Goal: Task Accomplishment & Management: Complete application form

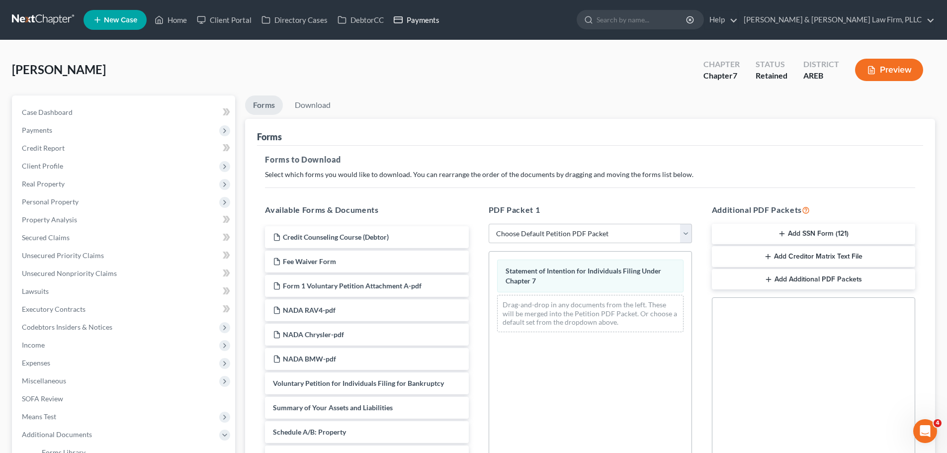
scroll to position [130, 0]
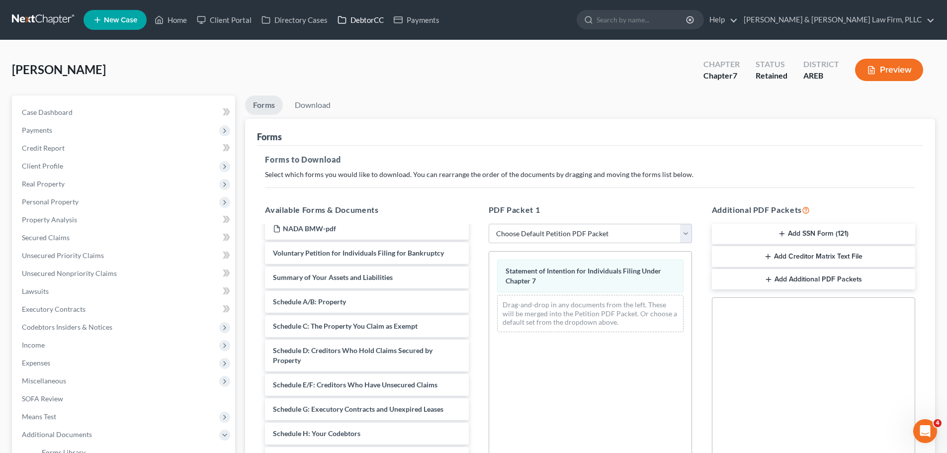
click at [356, 20] on link "DebtorCC" at bounding box center [360, 20] width 56 height 18
click at [359, 22] on link "DebtorCC" at bounding box center [360, 20] width 56 height 18
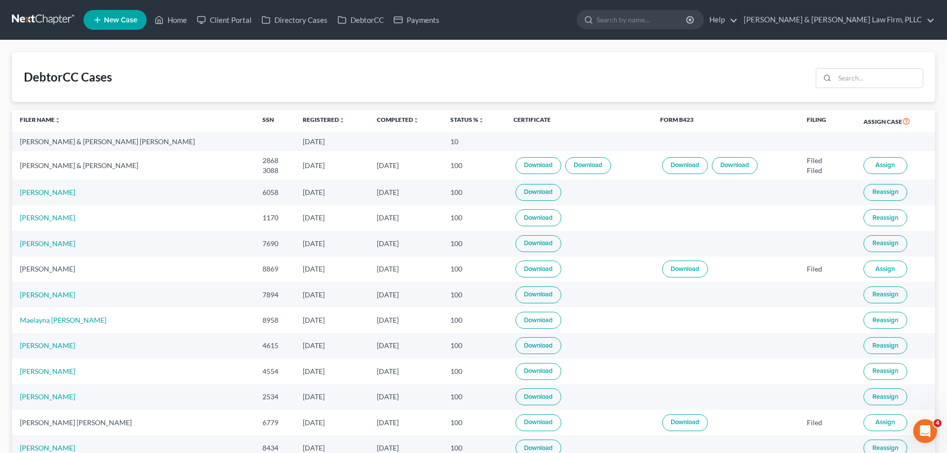
click at [515, 195] on link "Download" at bounding box center [538, 192] width 46 height 17
click at [168, 21] on link "Home" at bounding box center [171, 20] width 42 height 18
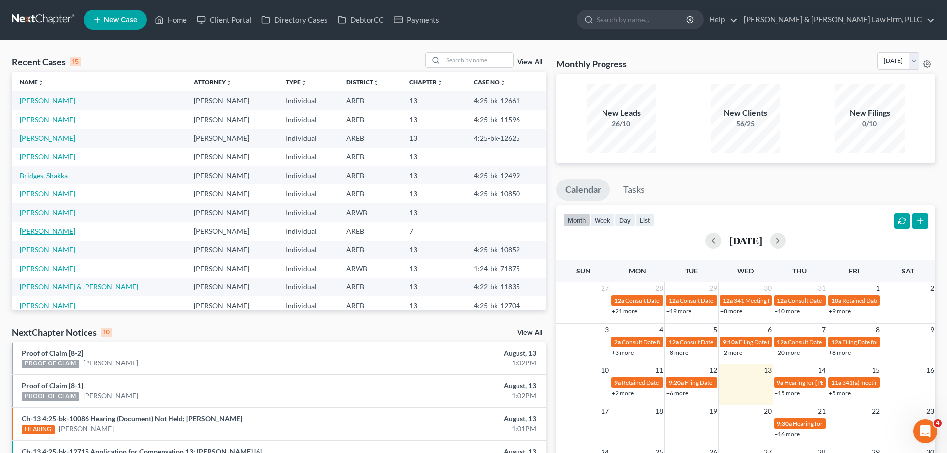
click at [53, 233] on link "[PERSON_NAME]" at bounding box center [47, 231] width 55 height 8
select select "6"
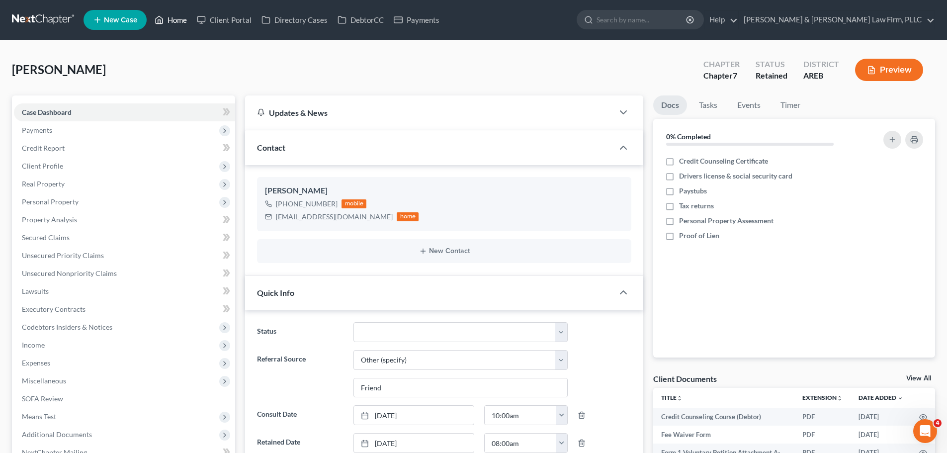
drag, startPoint x: 174, startPoint y: 23, endPoint x: 143, endPoint y: 57, distance: 46.4
click at [174, 23] on link "Home" at bounding box center [171, 20] width 42 height 18
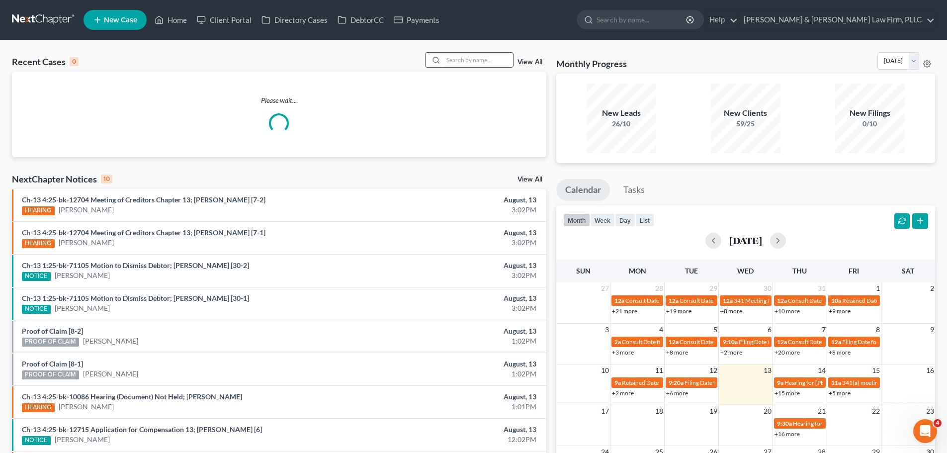
click at [478, 61] on input "search" at bounding box center [478, 60] width 70 height 14
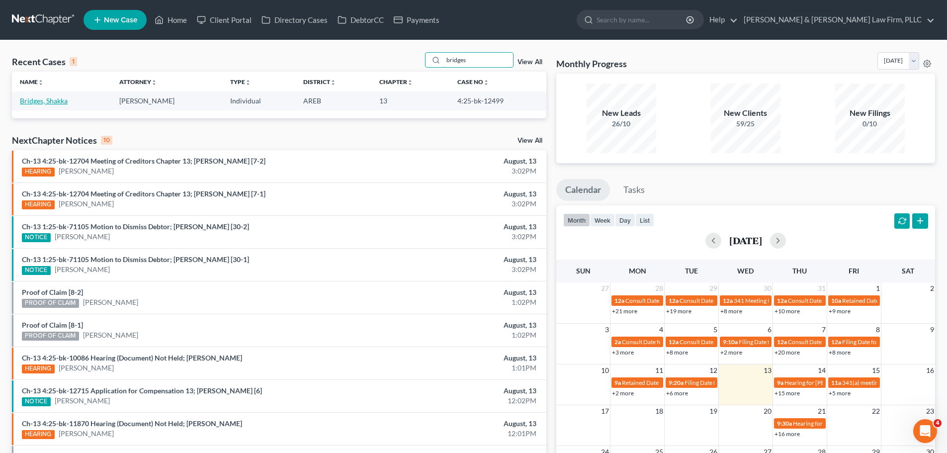
type input "bridges"
click at [56, 103] on link "Bridges, Shakka" at bounding box center [44, 100] width 48 height 8
select select "3"
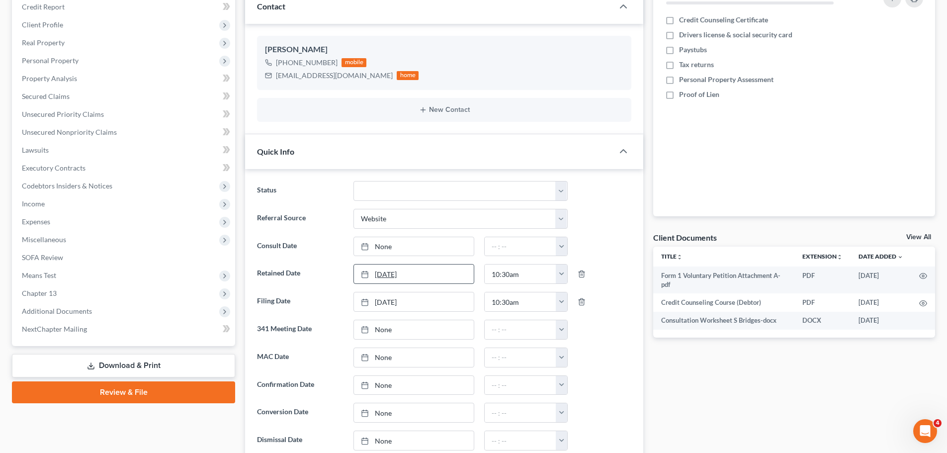
scroll to position [199, 0]
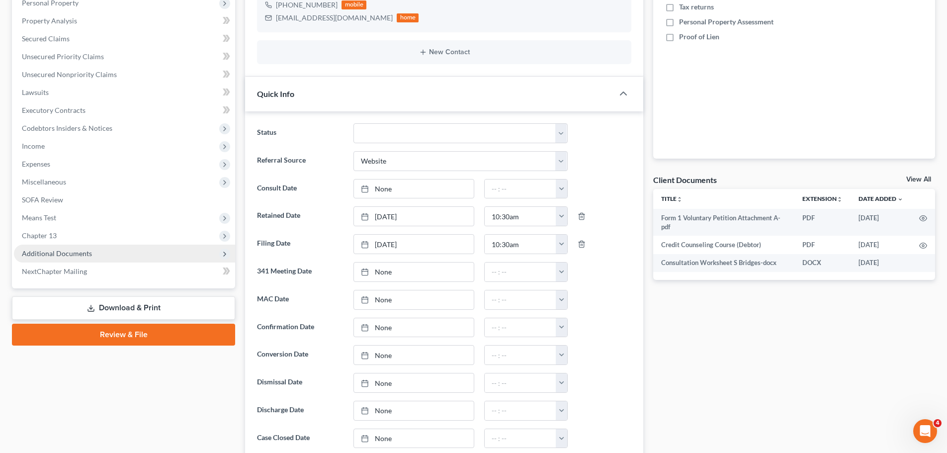
click at [106, 256] on span "Additional Documents" at bounding box center [124, 253] width 221 height 18
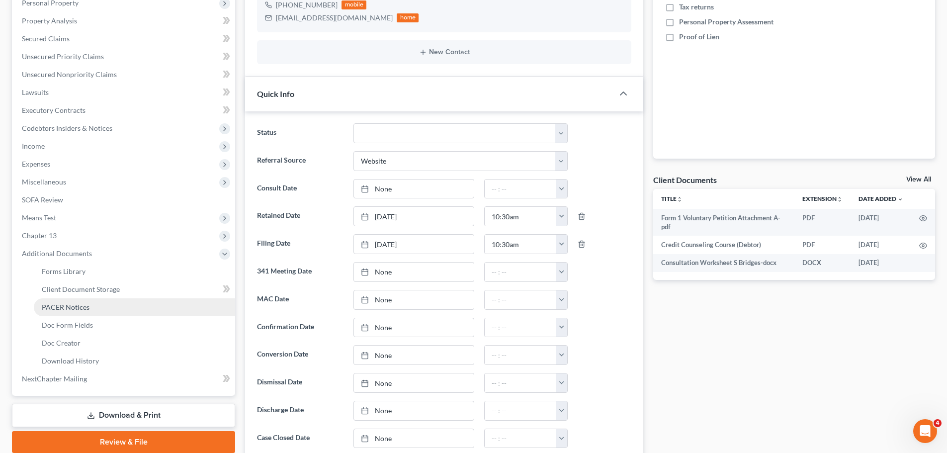
click at [84, 303] on span "PACER Notices" at bounding box center [66, 307] width 48 height 8
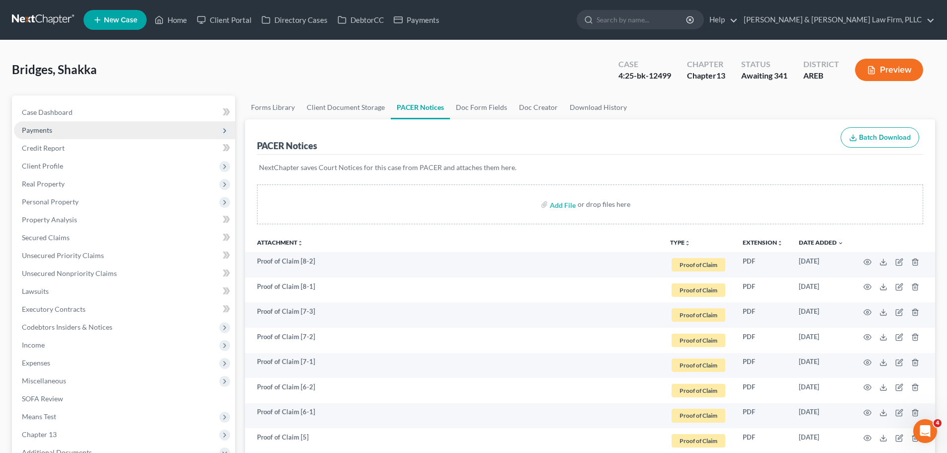
click at [91, 130] on span "Payments" at bounding box center [124, 130] width 221 height 18
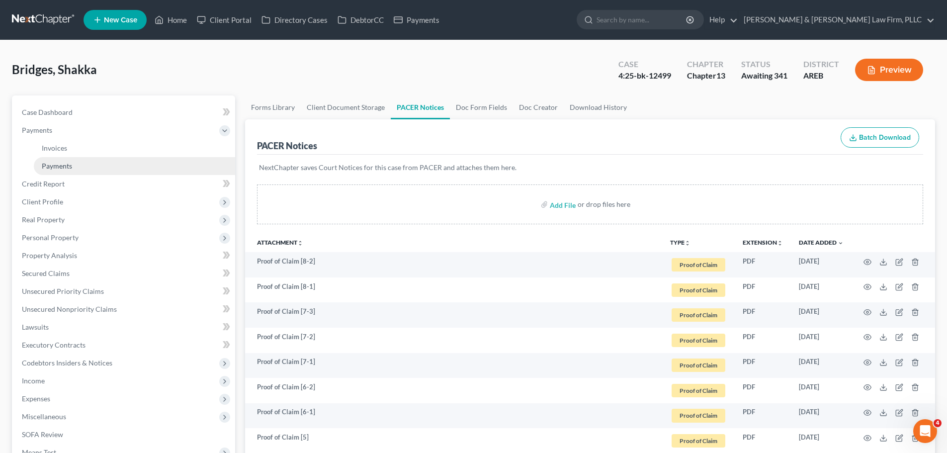
click at [100, 162] on link "Payments" at bounding box center [134, 166] width 201 height 18
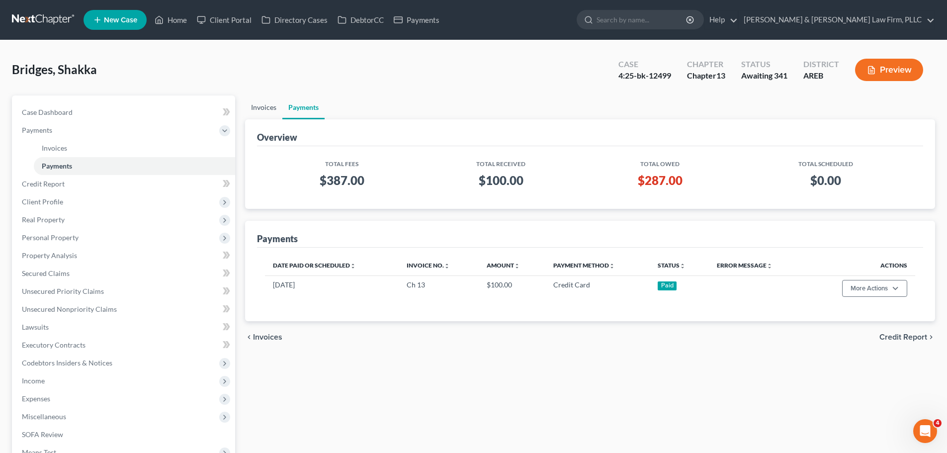
click at [255, 113] on link "Invoices" at bounding box center [263, 107] width 37 height 24
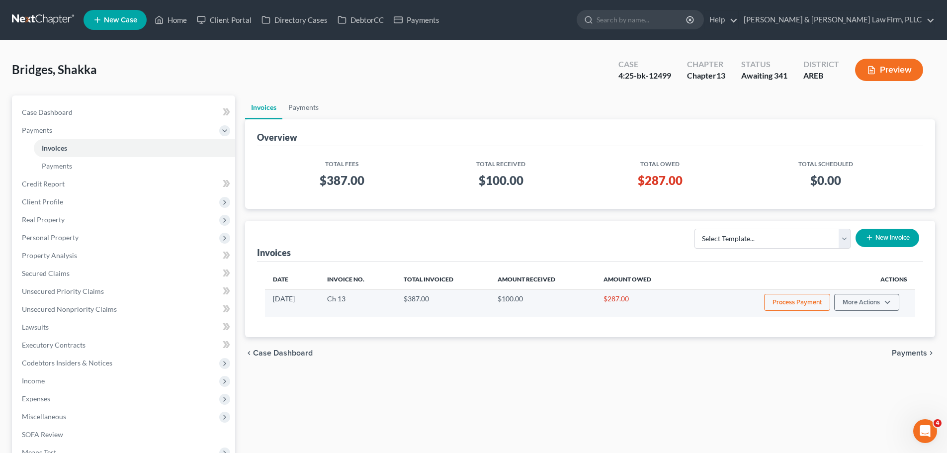
click at [777, 305] on button "Process Payment" at bounding box center [797, 302] width 66 height 17
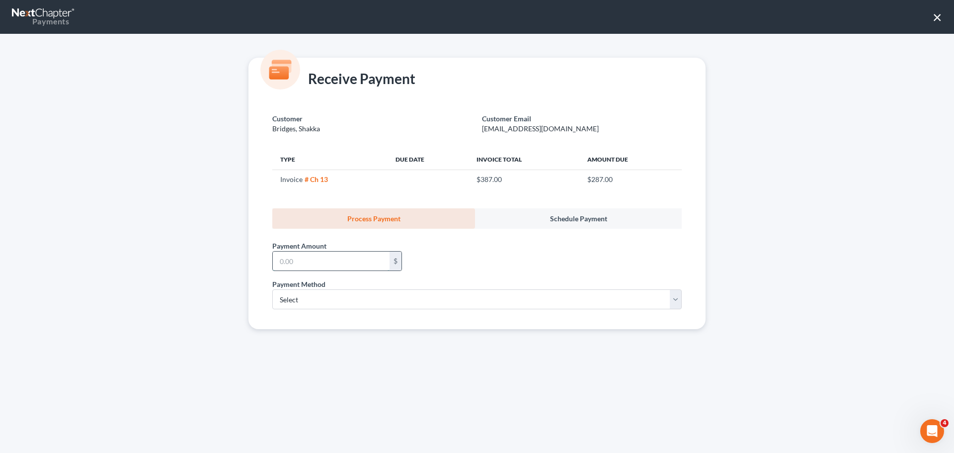
click at [309, 270] on input "text" at bounding box center [331, 260] width 117 height 19
type input "287.00"
click at [305, 295] on select "Select ACH Credit Card" at bounding box center [476, 299] width 409 height 20
select select "1"
click at [272, 289] on select "Select ACH Credit Card" at bounding box center [476, 299] width 409 height 20
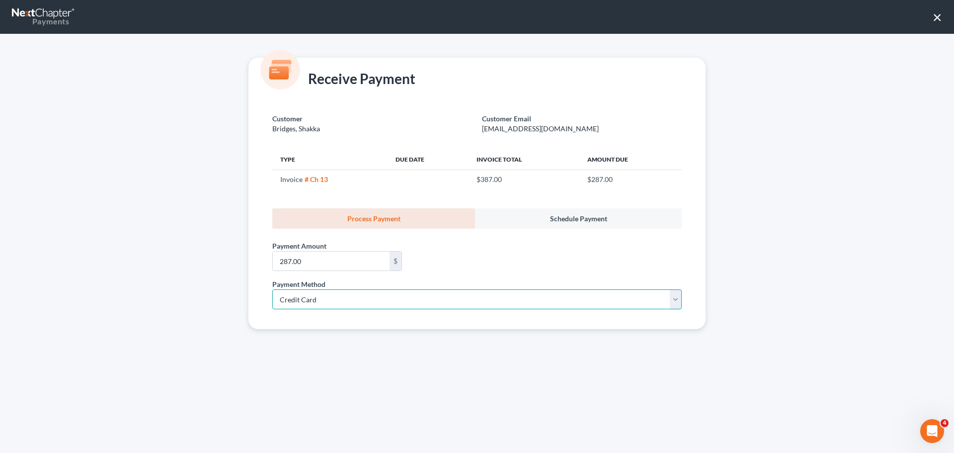
select select "2"
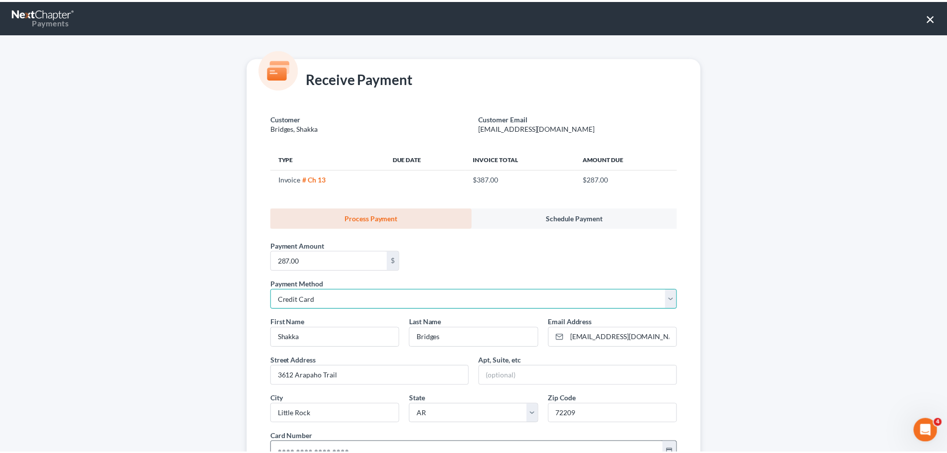
scroll to position [149, 0]
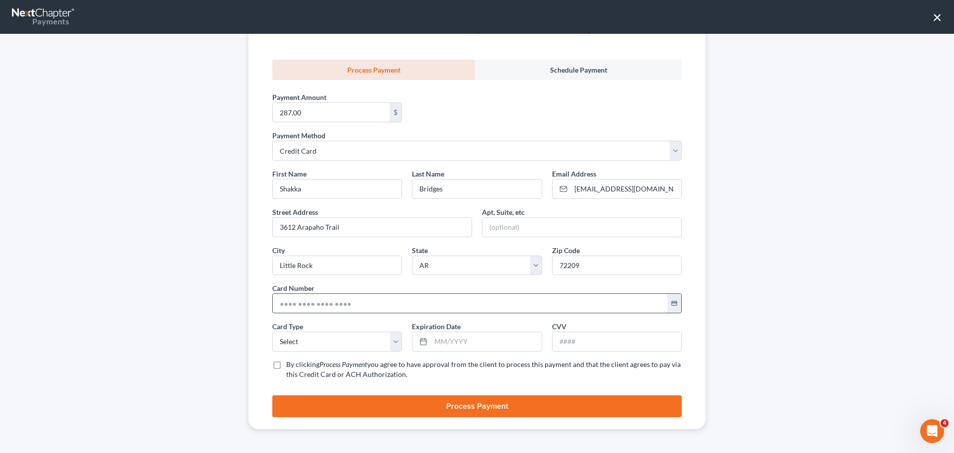
click at [307, 299] on input "text" at bounding box center [470, 303] width 395 height 19
type input "[CREDIT_CARD_NUMBER]"
click at [309, 341] on select "Select Visa MasterCard Discover American Express" at bounding box center [337, 341] width 130 height 20
select select "1"
click at [272, 331] on select "Select Visa MasterCard Discover American Express" at bounding box center [337, 341] width 130 height 20
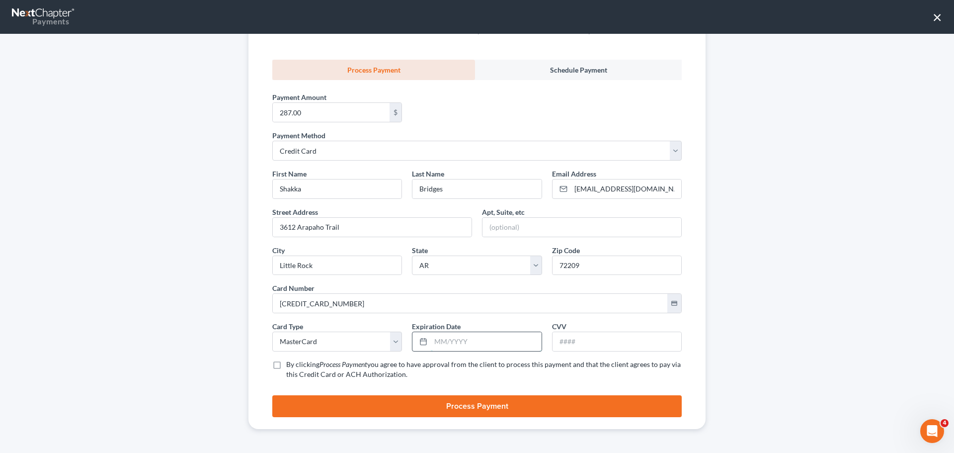
click at [442, 347] on input "text" at bounding box center [486, 341] width 110 height 19
type input "07/2029"
click at [571, 343] on input "text" at bounding box center [617, 341] width 129 height 19
type input "799"
click at [286, 364] on label "By clicking Process Payment you agree to have approval from the client to proce…" at bounding box center [484, 369] width 396 height 20
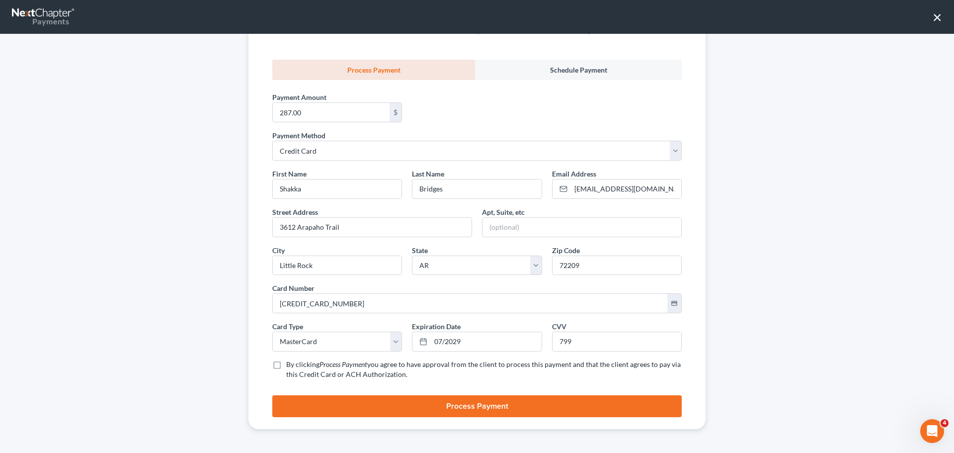
click at [290, 364] on input "By clicking Process Payment you agree to have approval from the client to proce…" at bounding box center [293, 362] width 6 height 6
checkbox input "true"
click at [309, 406] on button "Process Payment" at bounding box center [476, 406] width 409 height 22
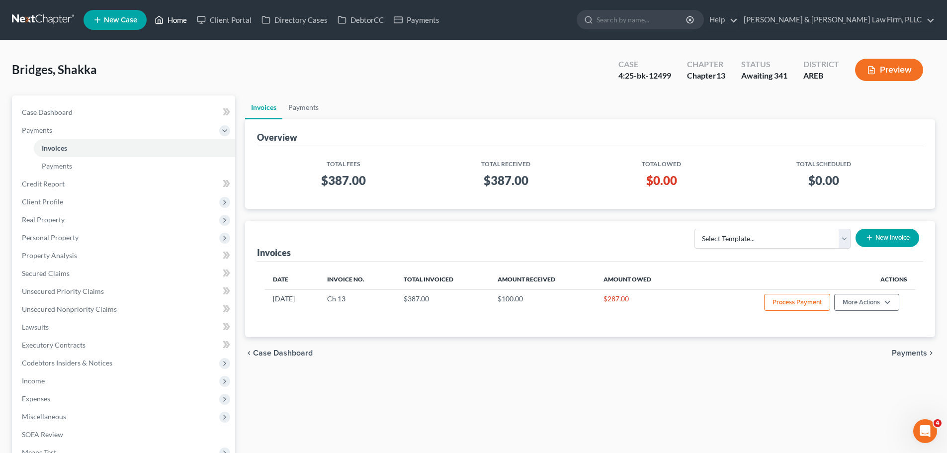
click at [160, 21] on polyline at bounding box center [159, 22] width 2 height 4
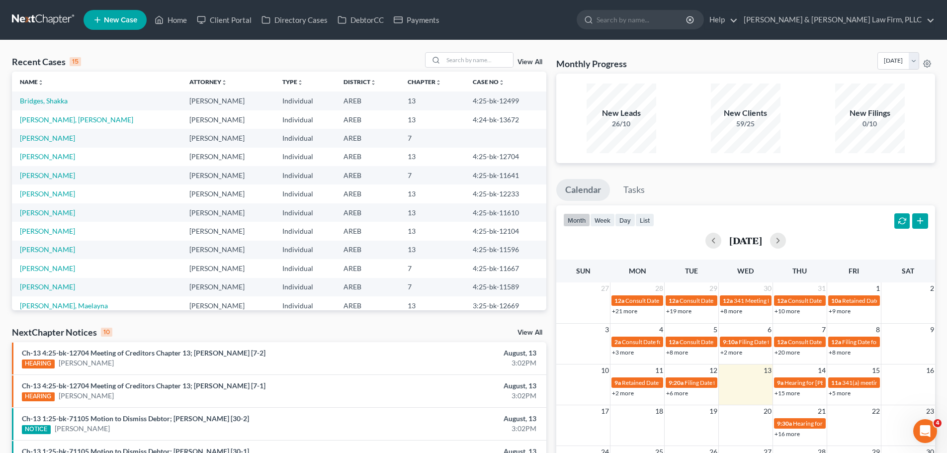
click at [45, 126] on td "[PERSON_NAME], [PERSON_NAME]" at bounding box center [96, 119] width 169 height 18
click at [45, 123] on link "[PERSON_NAME], [PERSON_NAME]" at bounding box center [76, 119] width 113 height 8
select select "2"
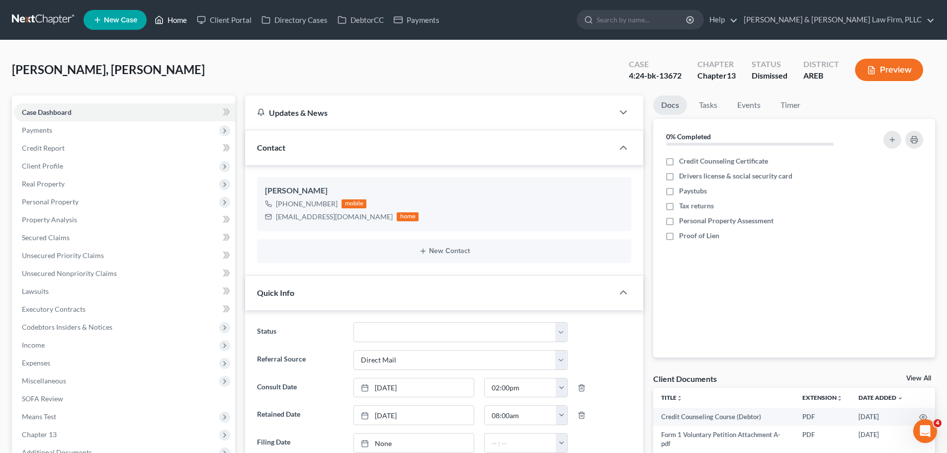
click at [172, 16] on link "Home" at bounding box center [171, 20] width 42 height 18
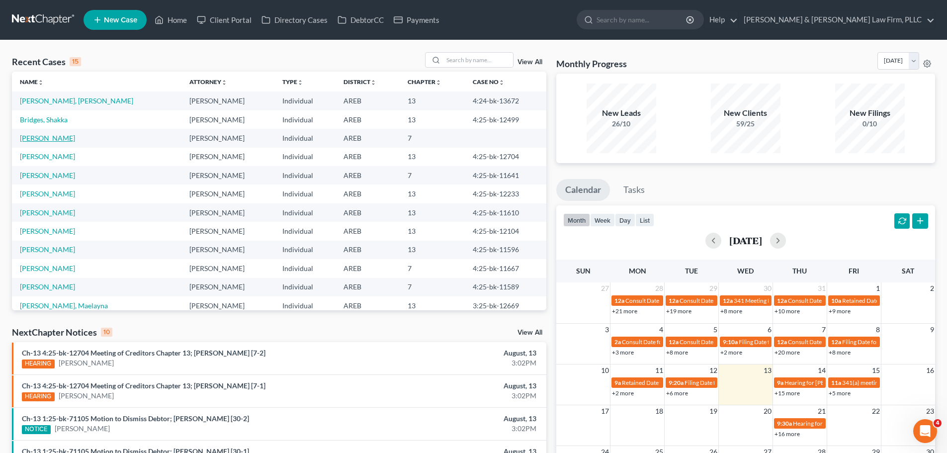
click at [35, 135] on link "[PERSON_NAME]" at bounding box center [47, 138] width 55 height 8
select select "6"
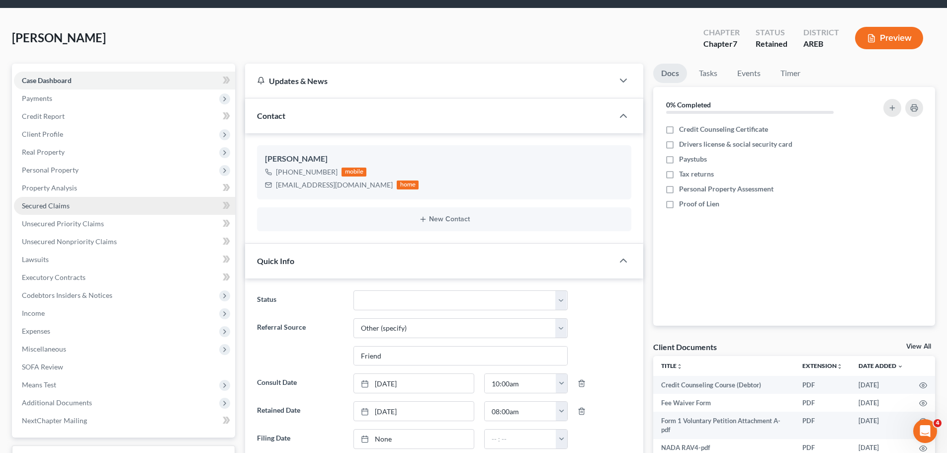
scroll to position [50, 0]
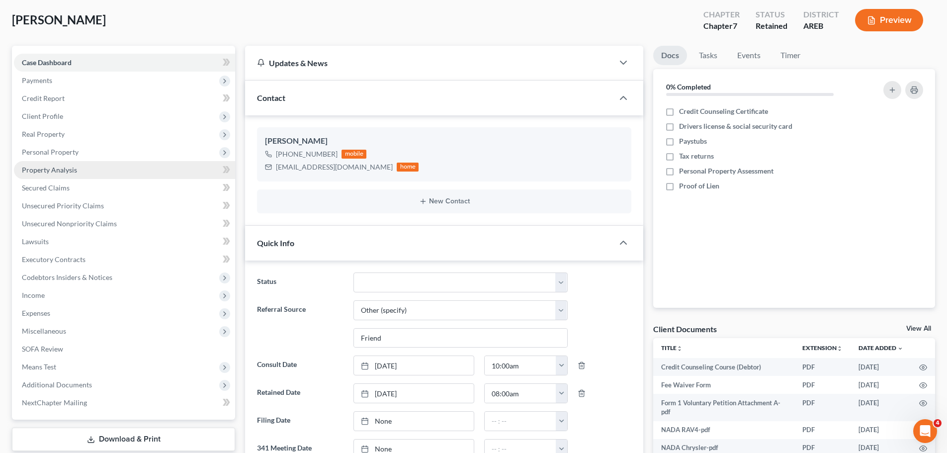
click at [84, 167] on link "Property Analysis" at bounding box center [124, 170] width 221 height 18
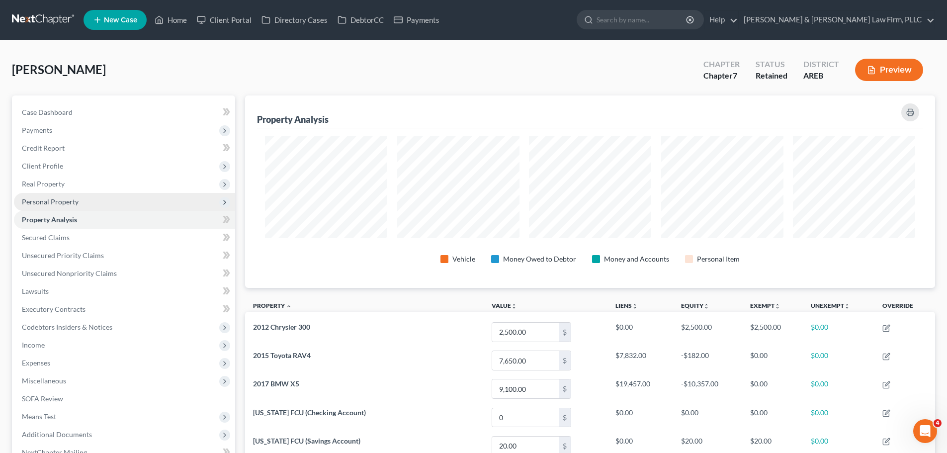
click at [53, 207] on span "Personal Property" at bounding box center [124, 202] width 221 height 18
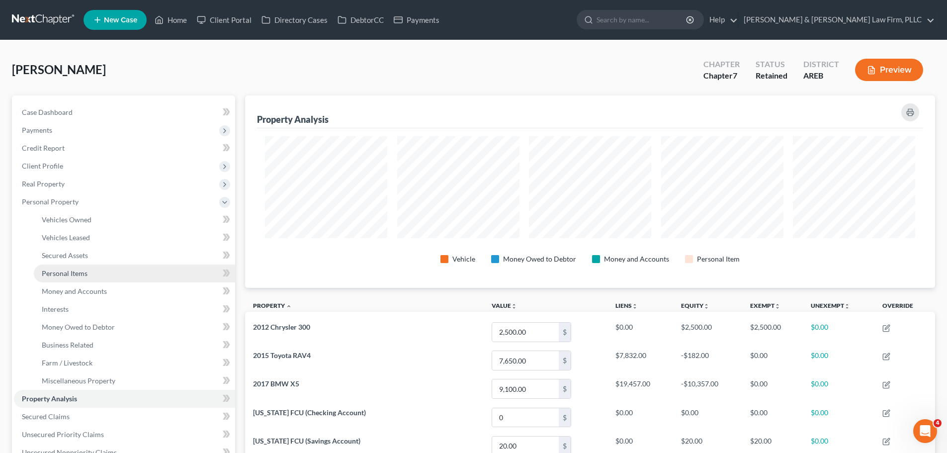
click at [79, 279] on link "Personal Items" at bounding box center [134, 273] width 201 height 18
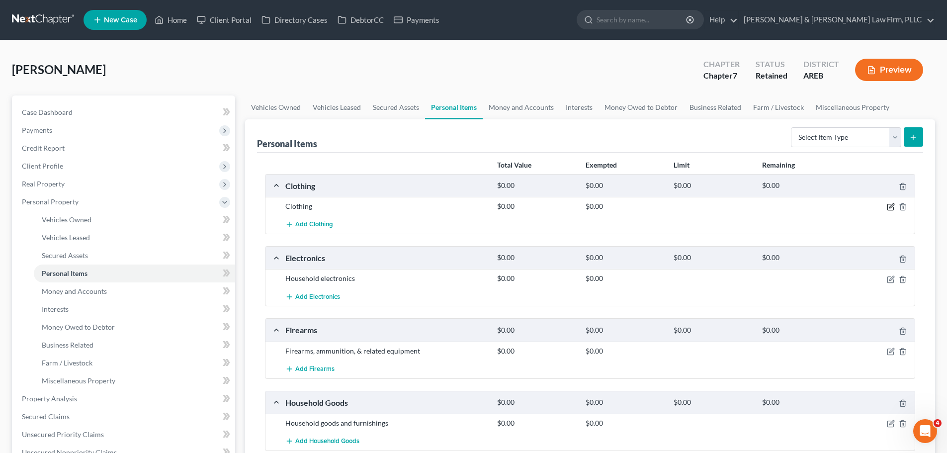
click at [889, 206] on icon "button" at bounding box center [890, 207] width 8 height 8
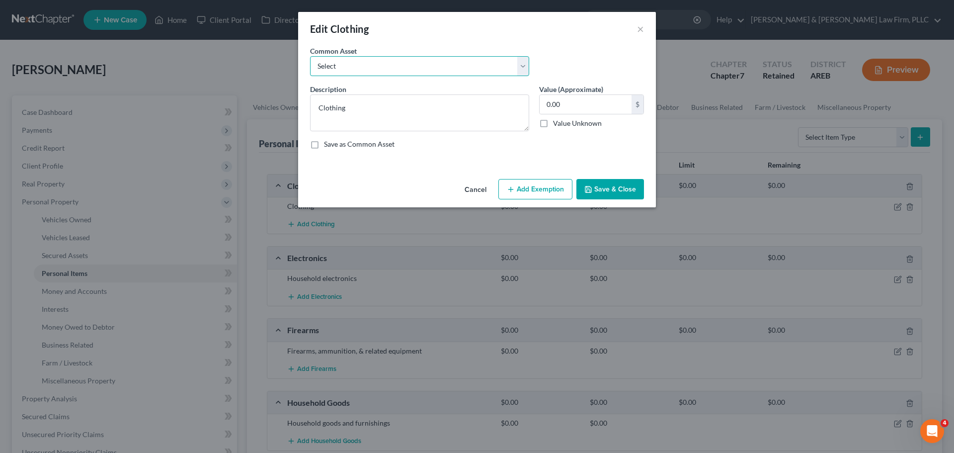
click at [369, 71] on select "Select Clothing" at bounding box center [419, 66] width 219 height 20
select select "0"
click at [310, 56] on select "Select Clothing" at bounding box center [419, 66] width 219 height 20
type input "0"
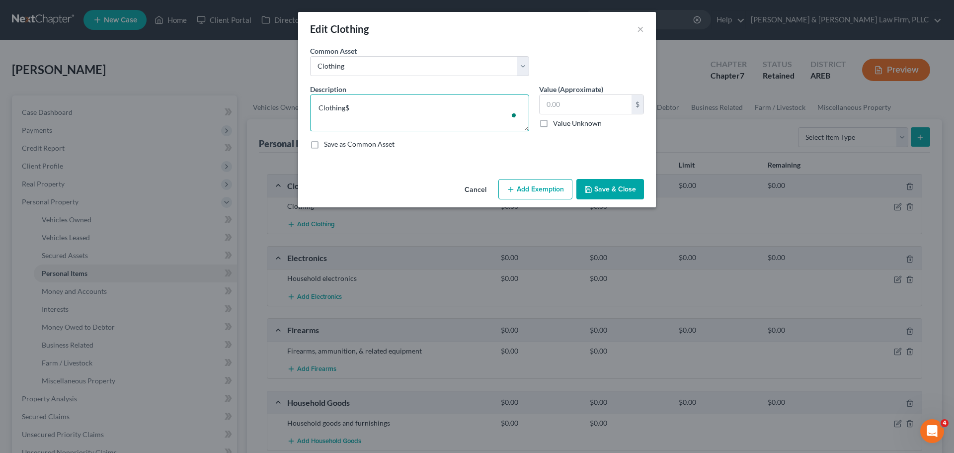
type textarea "Clothing"
click at [578, 108] on input "text" at bounding box center [586, 104] width 92 height 19
type input "0"
type input "200"
click at [593, 190] on button "Save & Close" at bounding box center [610, 189] width 68 height 21
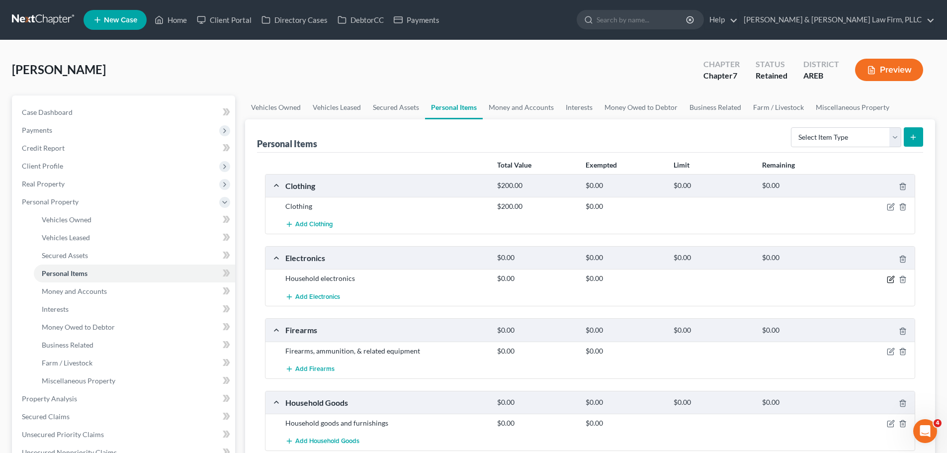
click at [889, 280] on icon "button" at bounding box center [891, 278] width 4 height 4
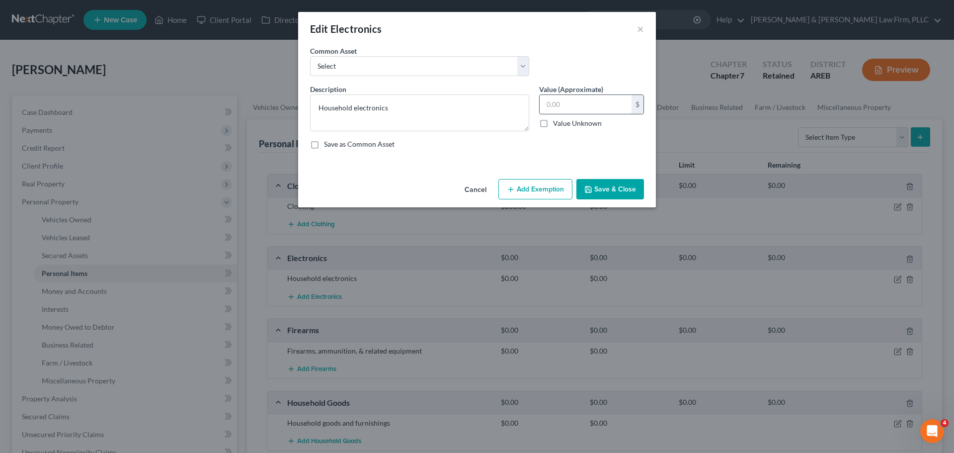
click at [550, 106] on input "text" at bounding box center [586, 104] width 92 height 19
click at [433, 64] on select "Select Household electronics" at bounding box center [419, 66] width 219 height 20
select select "0"
click at [310, 56] on select "Select Household electronics" at bounding box center [419, 66] width 219 height 20
click at [542, 102] on input "text" at bounding box center [586, 104] width 92 height 19
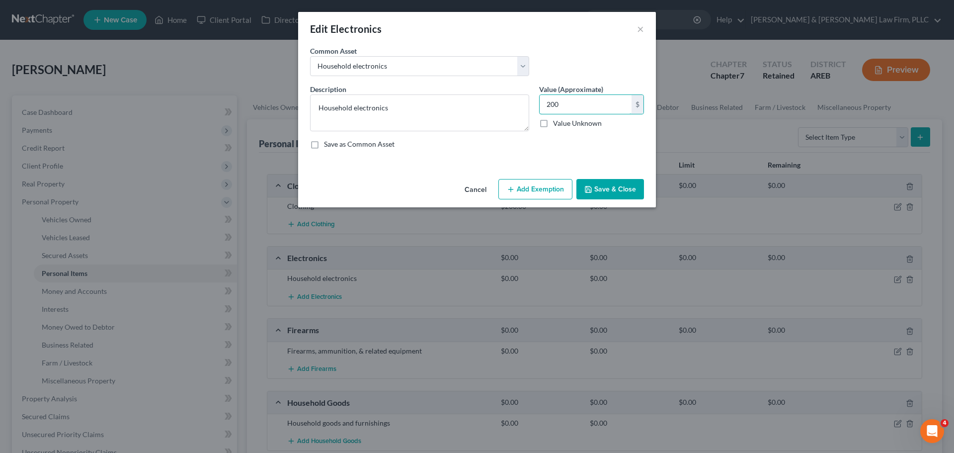
type input "200"
click at [592, 187] on icon "button" at bounding box center [588, 189] width 8 height 8
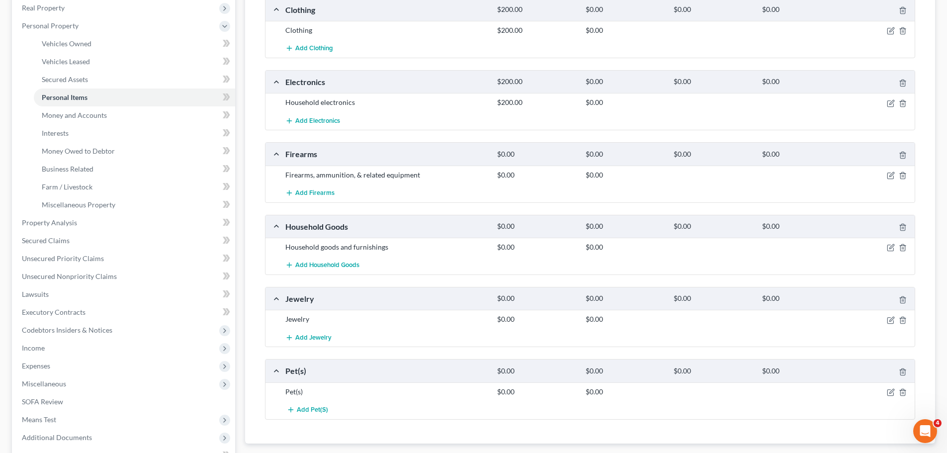
scroll to position [199, 0]
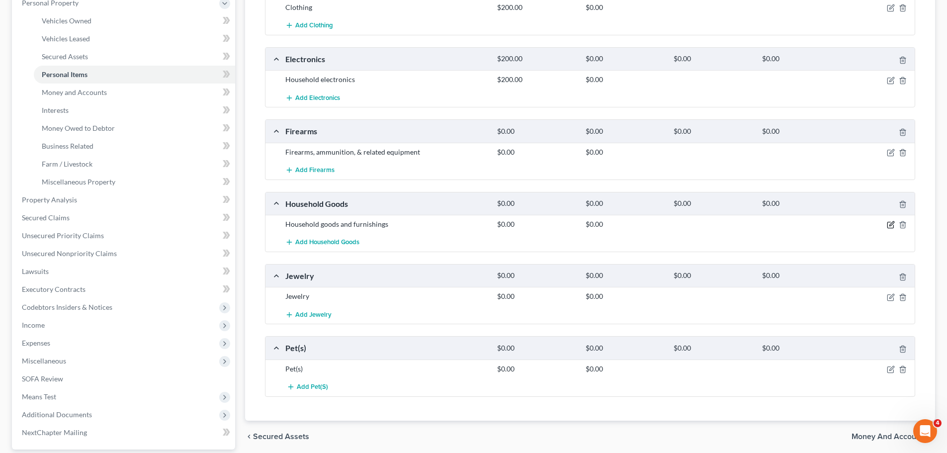
click at [886, 223] on icon "button" at bounding box center [890, 225] width 8 height 8
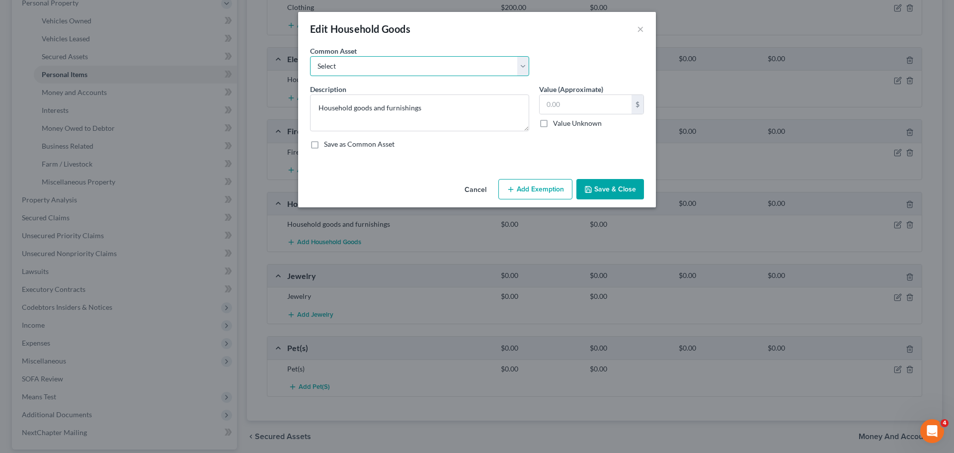
click at [384, 71] on select "Select Household goods and furnishings" at bounding box center [419, 66] width 219 height 20
select select "0"
click at [310, 56] on select "Select Household goods and furnishings" at bounding box center [419, 66] width 219 height 20
click at [575, 99] on input "text" at bounding box center [586, 104] width 92 height 19
type input "4,000"
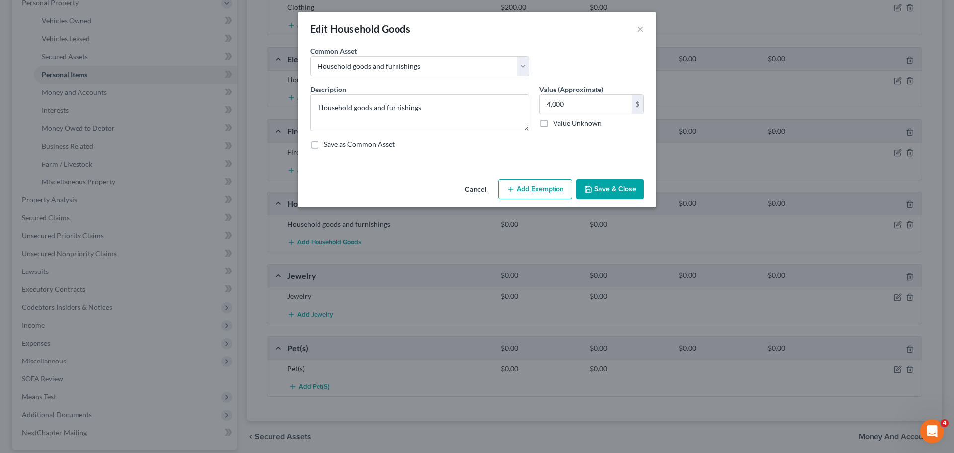
click at [615, 189] on button "Save & Close" at bounding box center [610, 189] width 68 height 21
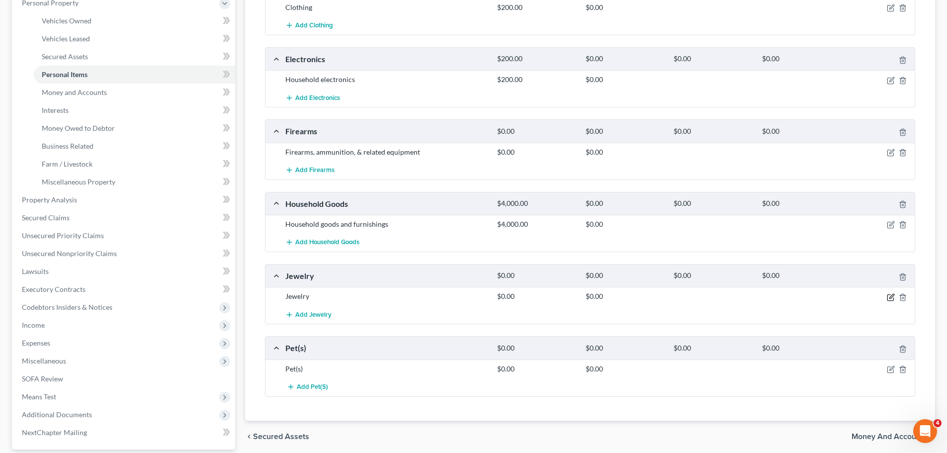
click at [891, 297] on icon "button" at bounding box center [891, 296] width 4 height 4
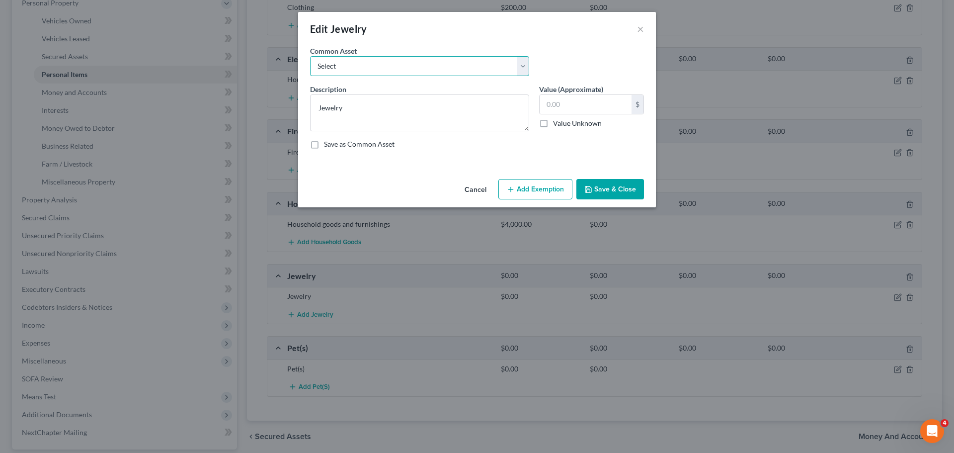
drag, startPoint x: 386, startPoint y: 65, endPoint x: 386, endPoint y: 73, distance: 8.0
click at [386, 65] on select "Select Jewelry" at bounding box center [419, 66] width 219 height 20
select select "0"
click at [310, 56] on select "Select Jewelry" at bounding box center [419, 66] width 219 height 20
click at [601, 98] on input "text" at bounding box center [586, 104] width 92 height 19
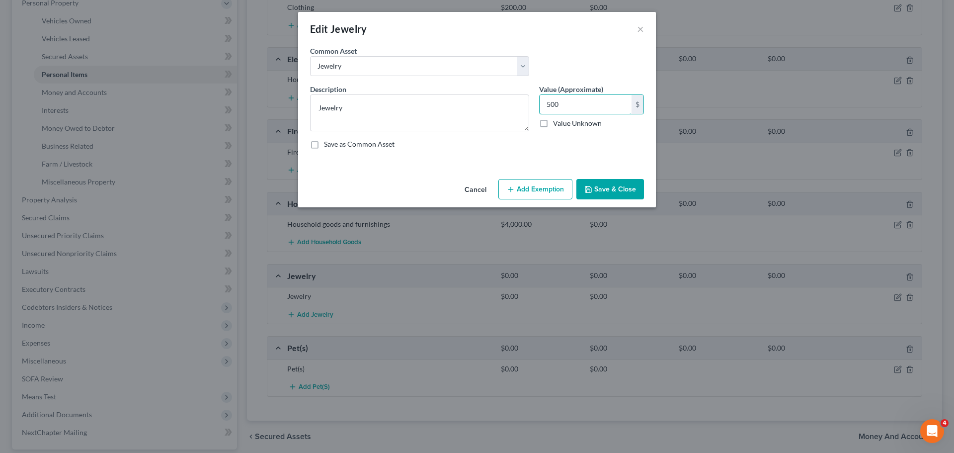
type input "500"
click at [627, 185] on button "Save & Close" at bounding box center [610, 189] width 68 height 21
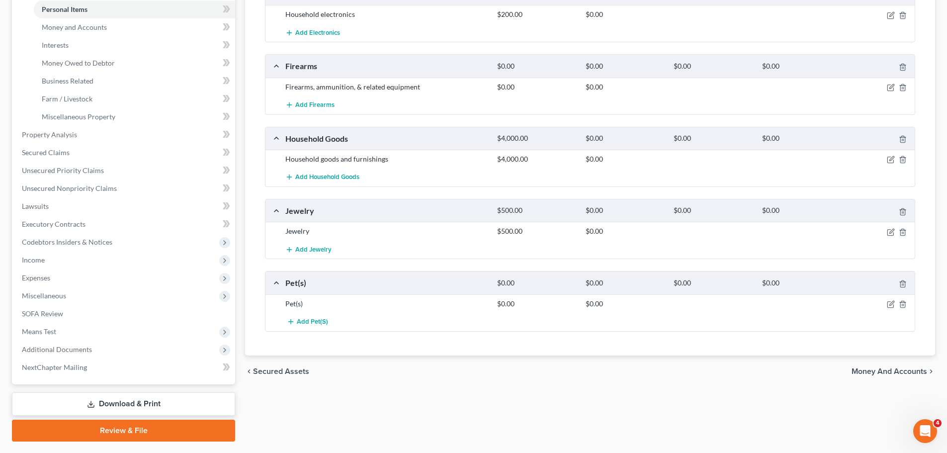
scroll to position [290, 0]
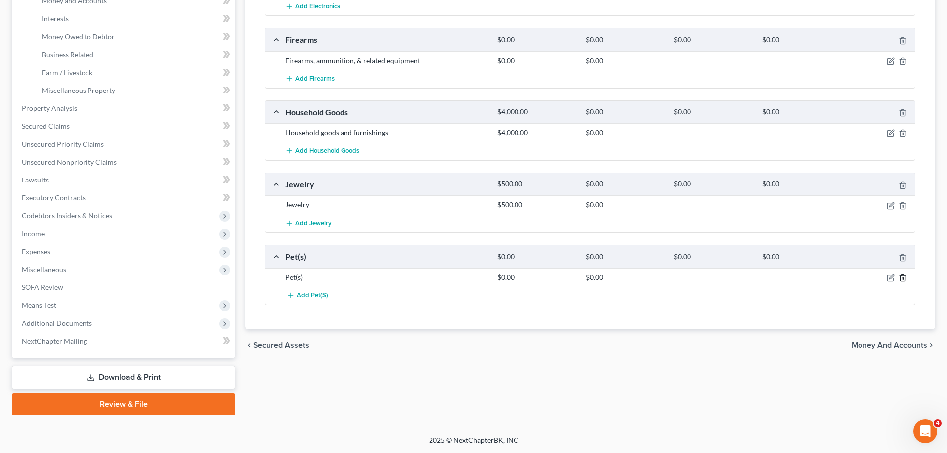
click at [900, 278] on icon "button" at bounding box center [902, 278] width 8 height 8
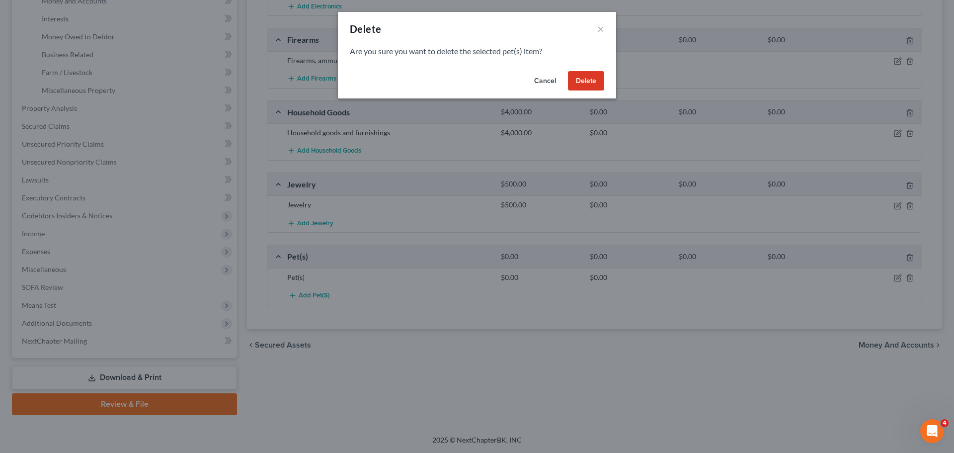
click at [586, 82] on button "Delete" at bounding box center [586, 81] width 36 height 20
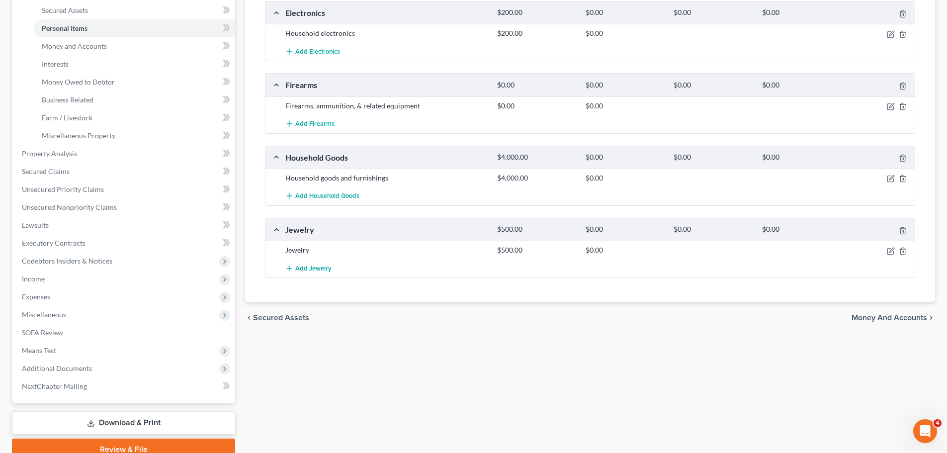
scroll to position [191, 0]
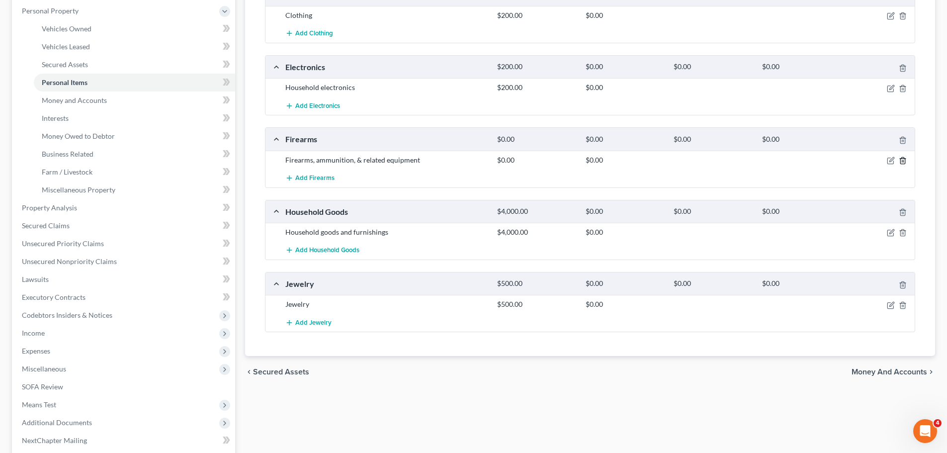
click at [902, 158] on icon "button" at bounding box center [902, 160] width 4 height 6
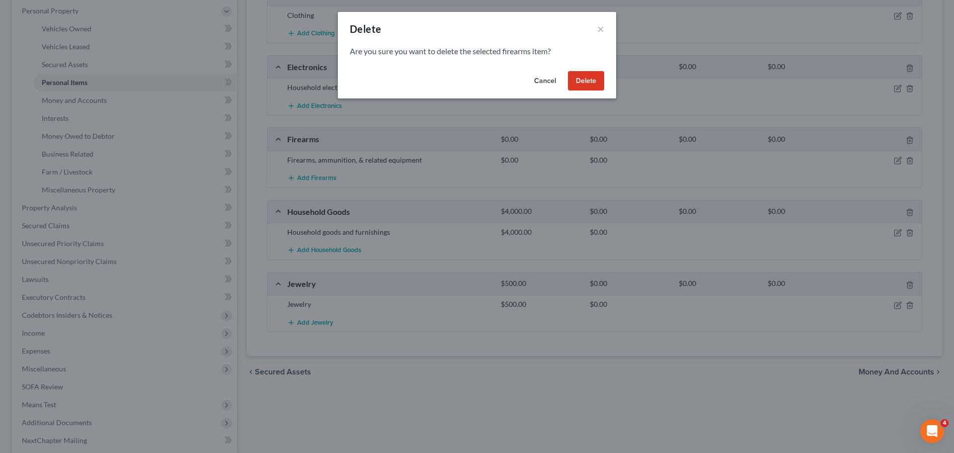
click at [575, 82] on button "Delete" at bounding box center [586, 81] width 36 height 20
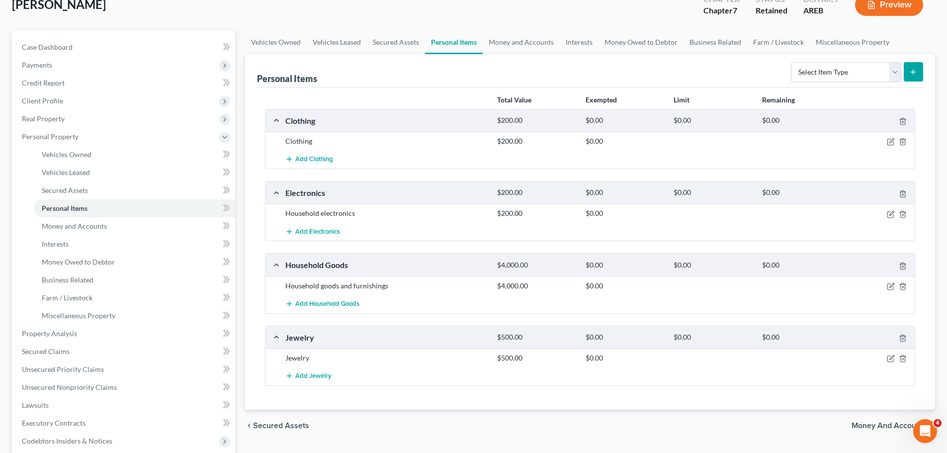
scroll to position [42, 0]
